Goal: Task Accomplishment & Management: Manage account settings

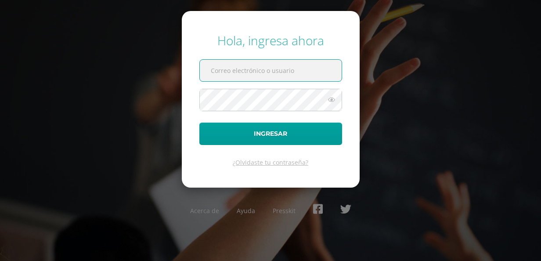
click at [250, 70] on input "text" at bounding box center [271, 71] width 142 height 22
type input "[EMAIL_ADDRESS][DOMAIN_NAME]"
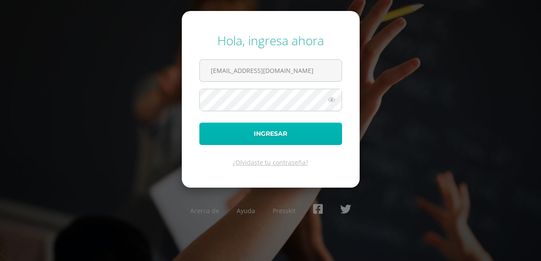
click at [265, 143] on button "Ingresar" at bounding box center [270, 134] width 143 height 22
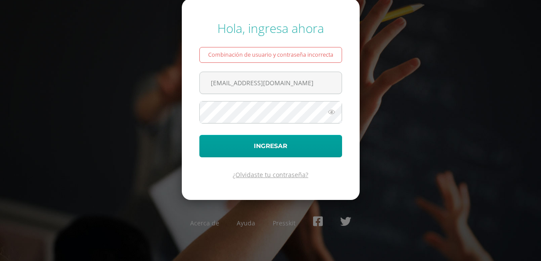
click at [263, 174] on link "¿Olvidaste tu contraseña?" at bounding box center [271, 174] width 76 height 8
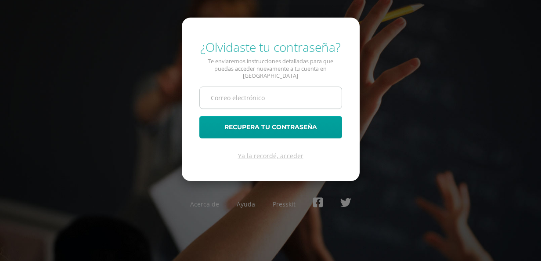
click at [231, 100] on input "text" at bounding box center [271, 98] width 142 height 22
type input "rectoria@liceoguatemala.edu.gt"
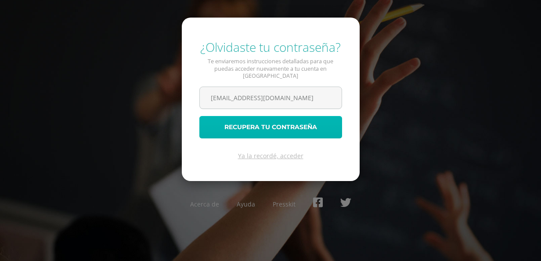
click at [230, 124] on button "Recupera tu contraseña" at bounding box center [270, 127] width 143 height 22
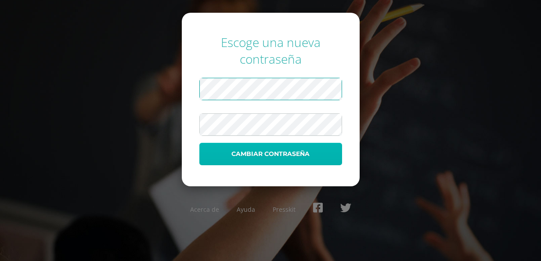
click at [299, 155] on button "Cambiar contraseña" at bounding box center [270, 154] width 143 height 22
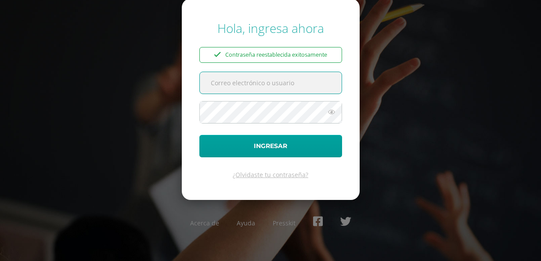
click at [259, 86] on input "text" at bounding box center [271, 83] width 142 height 22
type input "rectoria@liceoguatemala.edu.gt"
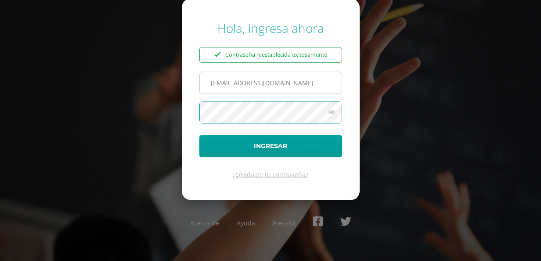
click at [199, 135] on button "Ingresar" at bounding box center [270, 146] width 143 height 22
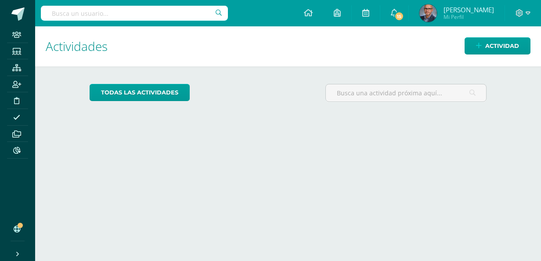
click at [186, 21] on div at bounding box center [134, 13] width 187 height 26
click at [184, 18] on input "text" at bounding box center [134, 13] width 187 height 15
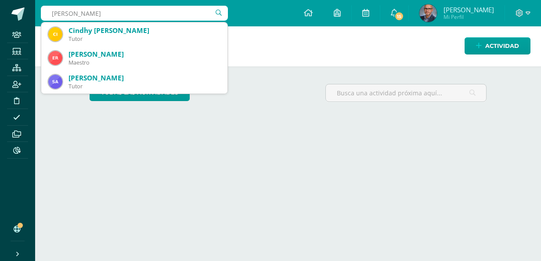
type input "sazo"
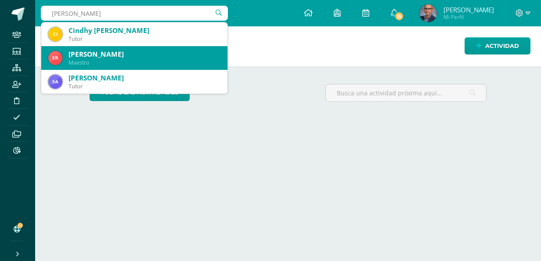
click at [77, 57] on div "[PERSON_NAME]" at bounding box center [145, 54] width 152 height 9
